Goal: Find specific page/section: Find specific page/section

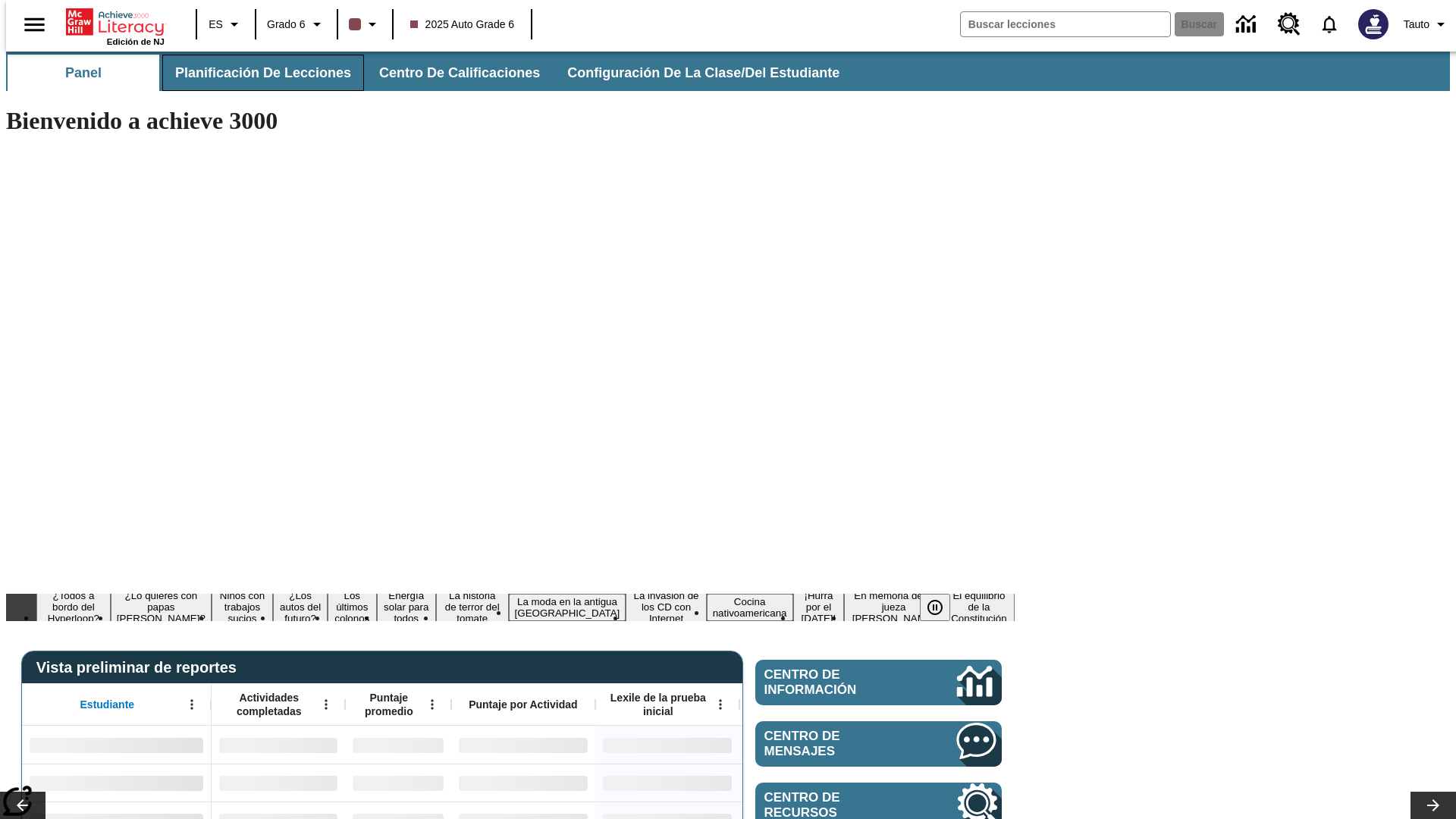
click at [254, 72] on span "Planificación de lecciones" at bounding box center [263, 72] width 176 height 17
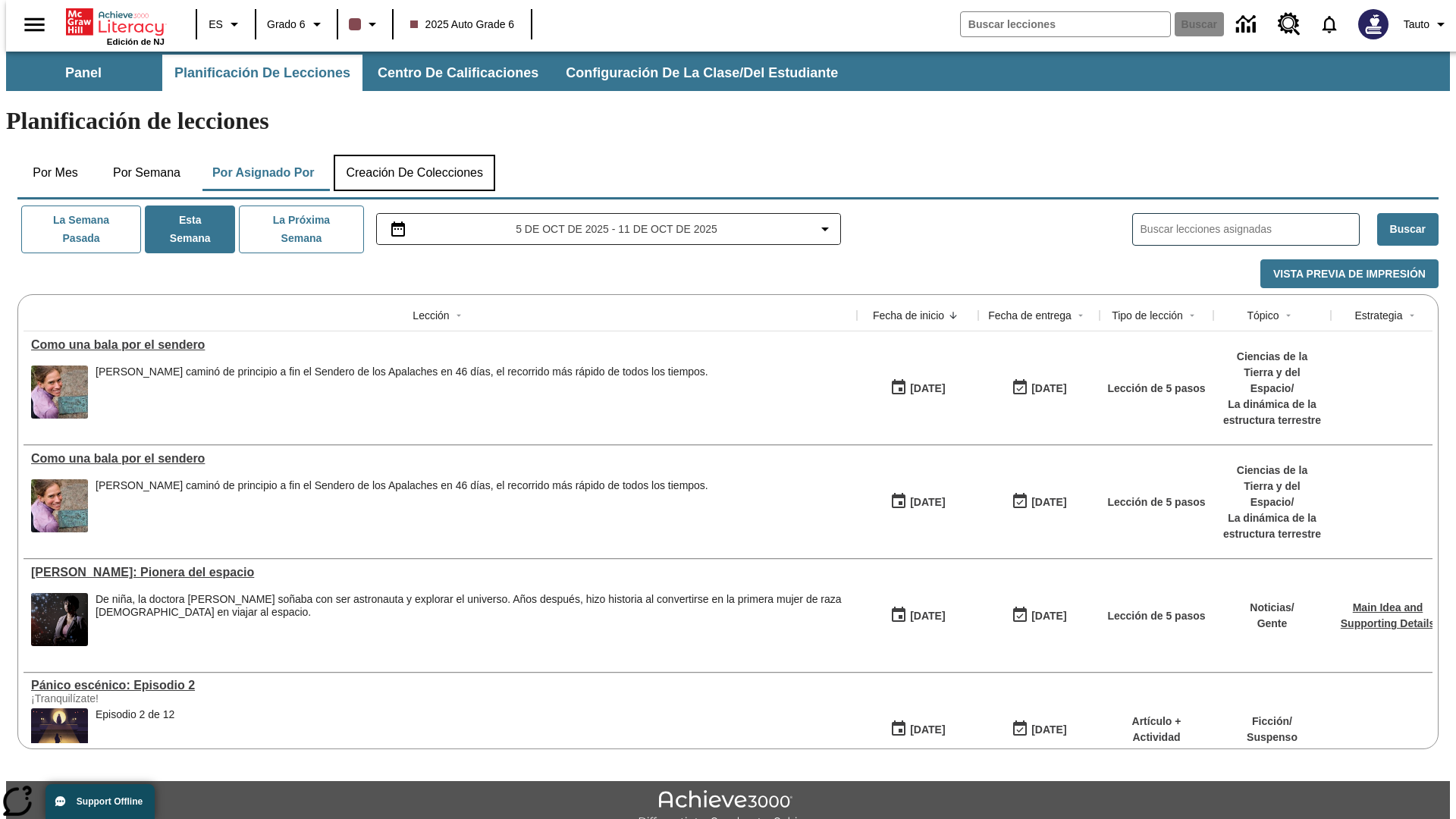
click at [414, 155] on button "Creación de colecciones" at bounding box center [414, 173] width 161 height 37
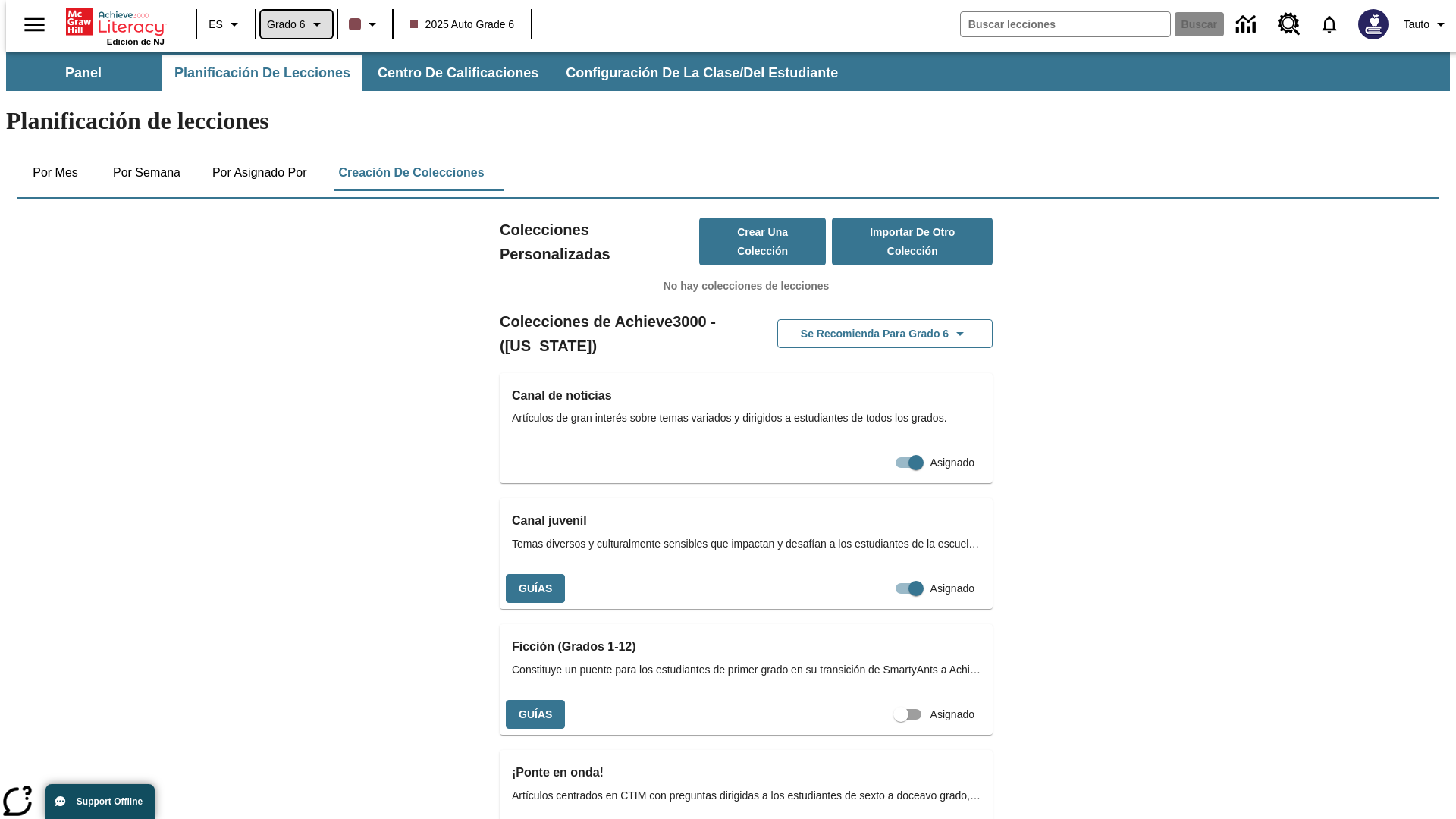
click at [292, 24] on span "Grado 6" at bounding box center [286, 24] width 39 height 16
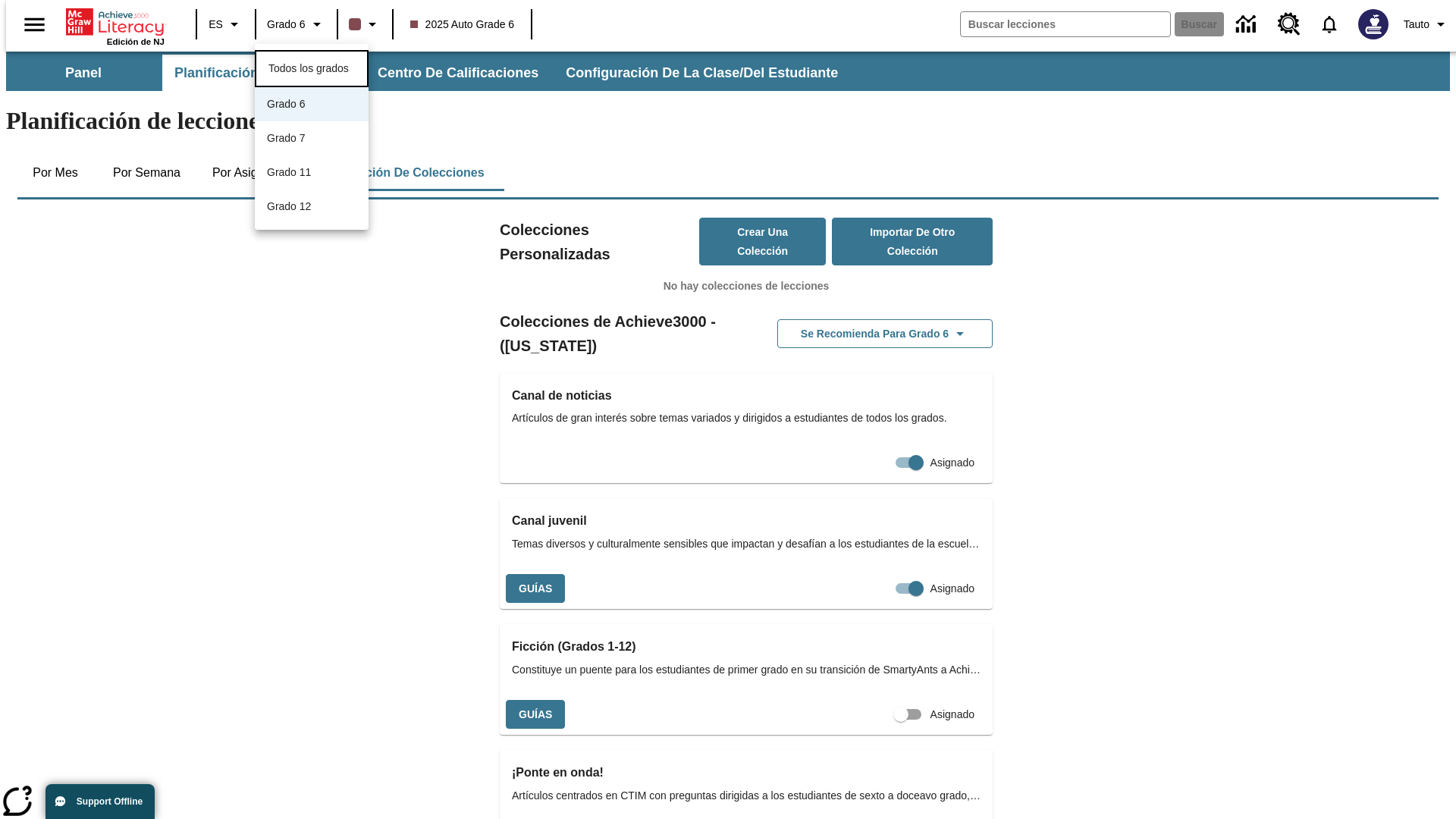
click at [312, 67] on span "Todos los grados" at bounding box center [309, 68] width 81 height 12
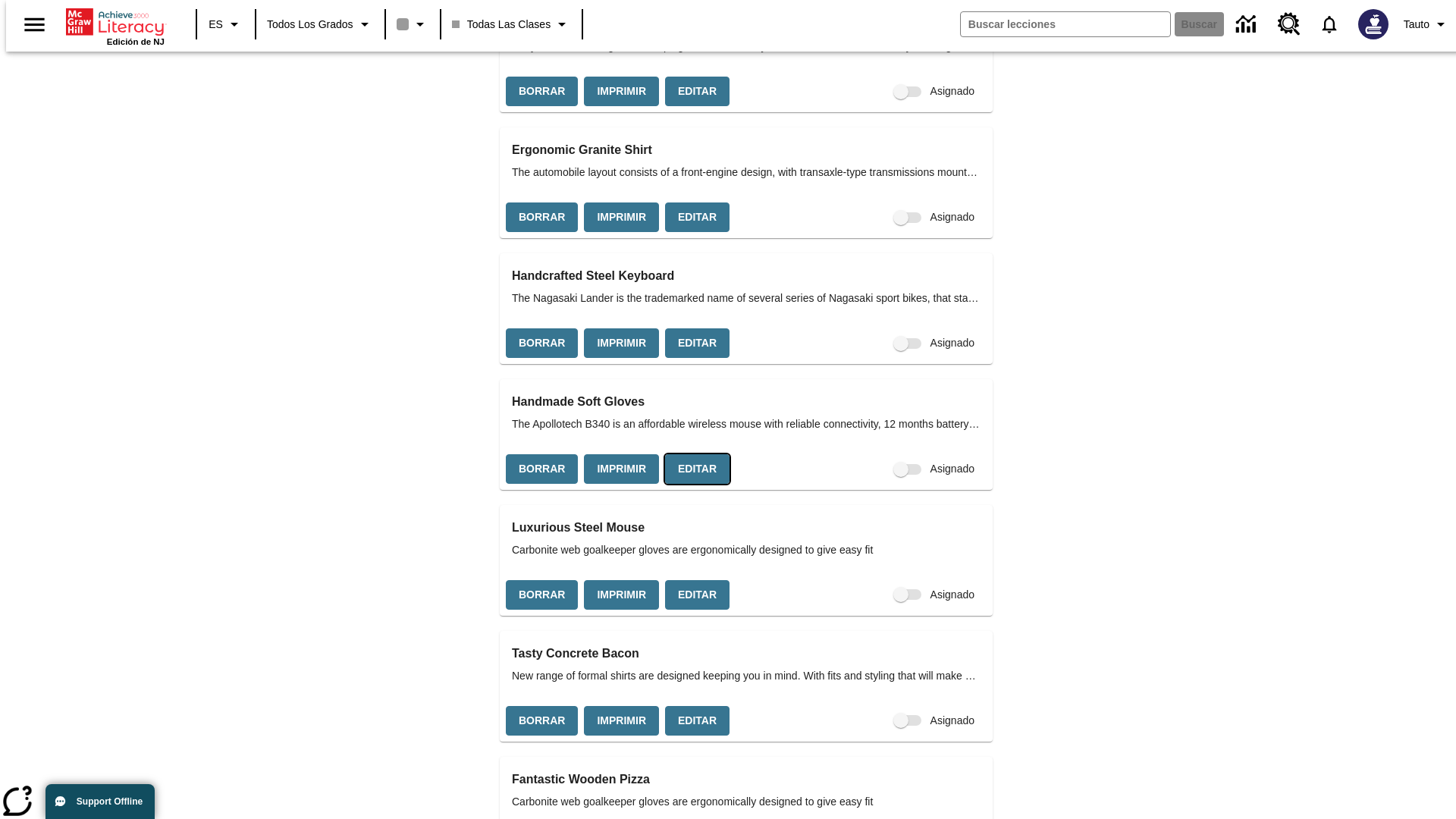
click at [692, 455] on button "Editar" at bounding box center [698, 470] width 64 height 29
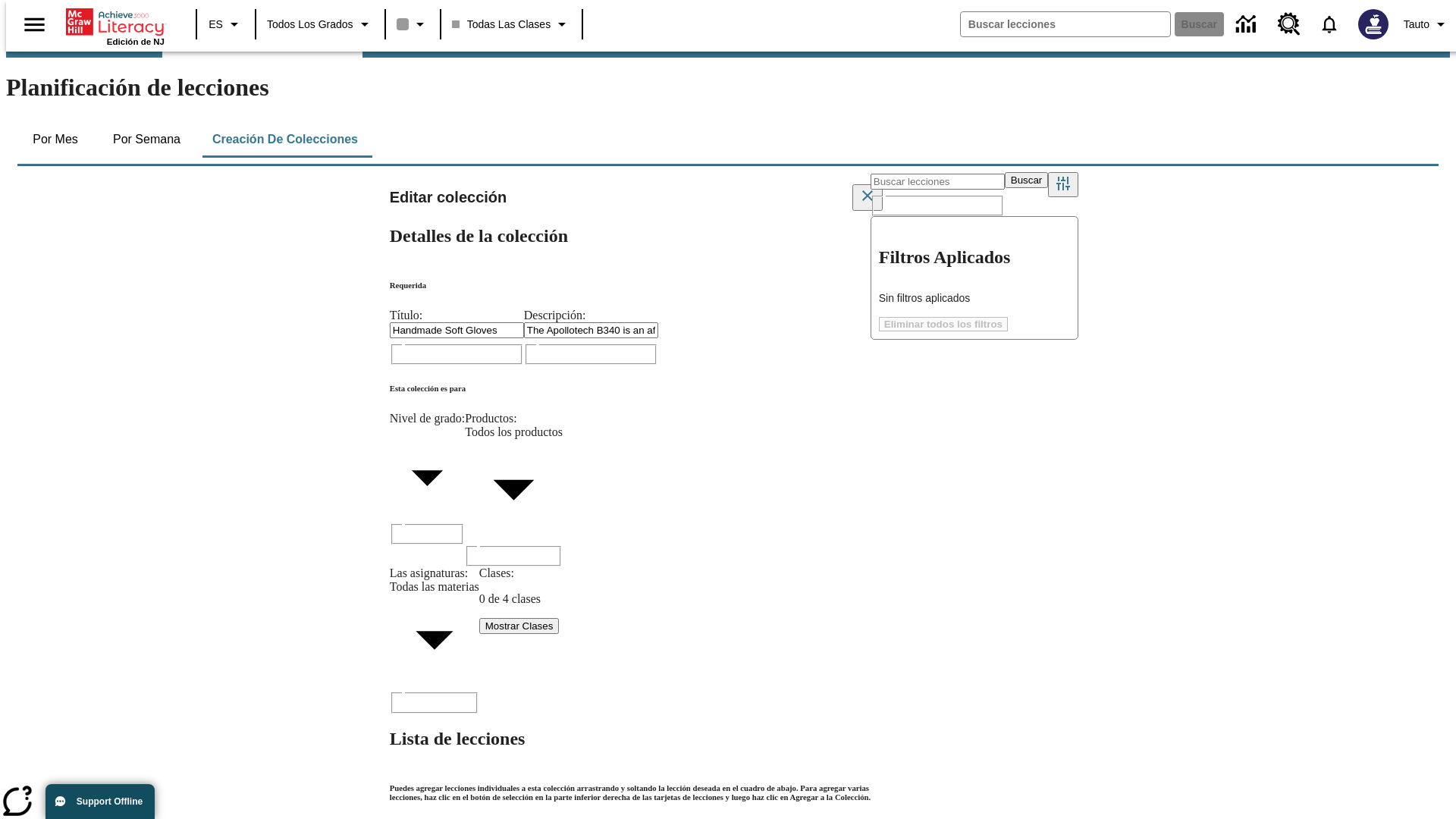
scroll to position [117, 0]
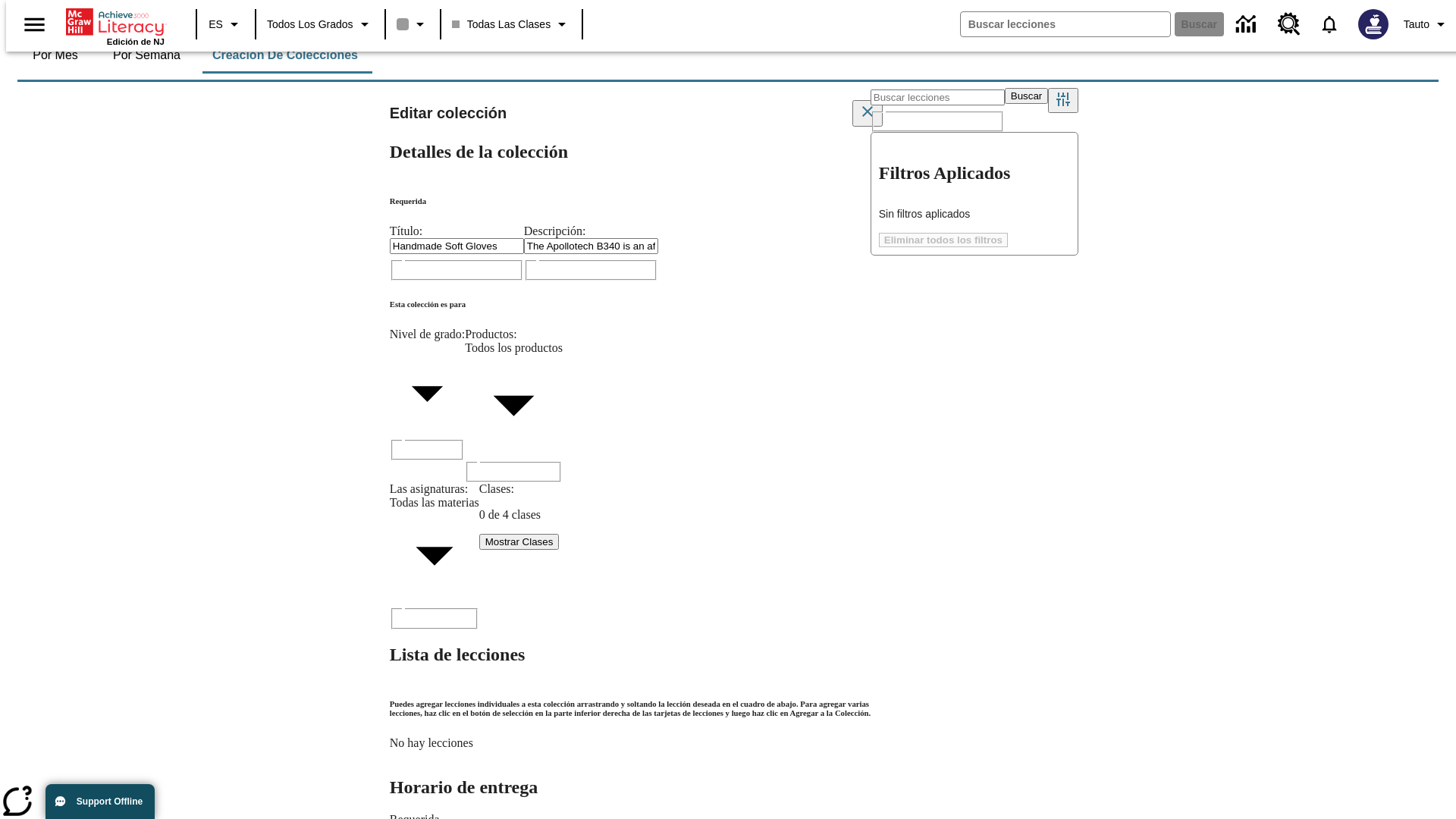
click at [480, 534] on button "Mostrar Clases" at bounding box center [520, 541] width 81 height 16
